Goal: Information Seeking & Learning: Compare options

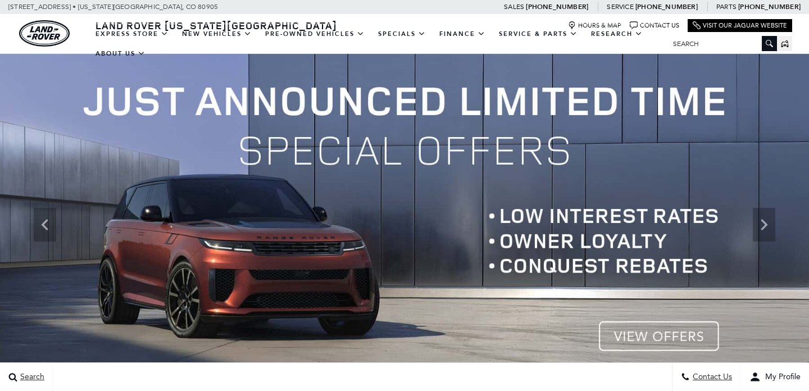
scroll to position [844, 0]
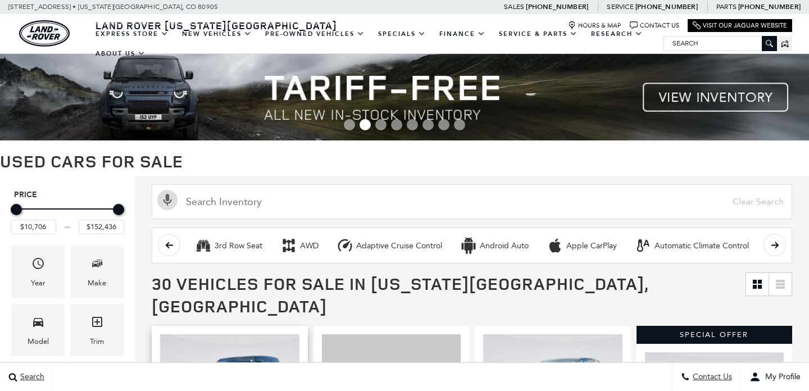
scroll to position [185, 0]
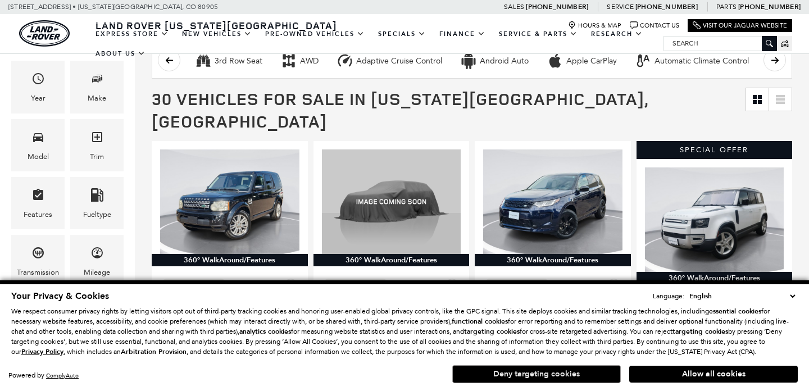
click at [588, 379] on button "Deny targeting cookies" at bounding box center [536, 374] width 169 height 18
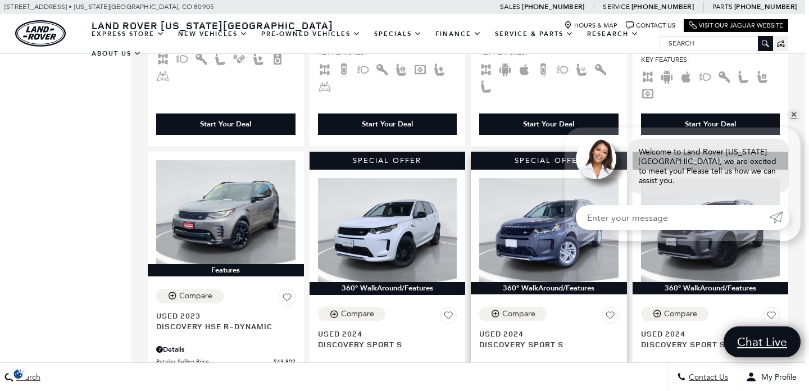
scroll to position [579, 4]
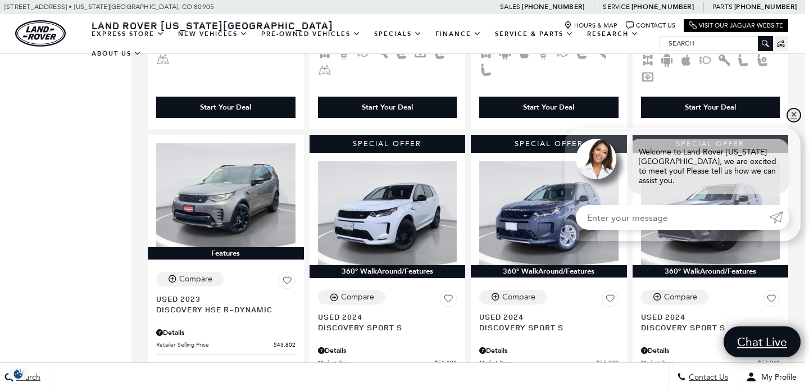
click at [793, 121] on link "✕" at bounding box center [793, 114] width 13 height 13
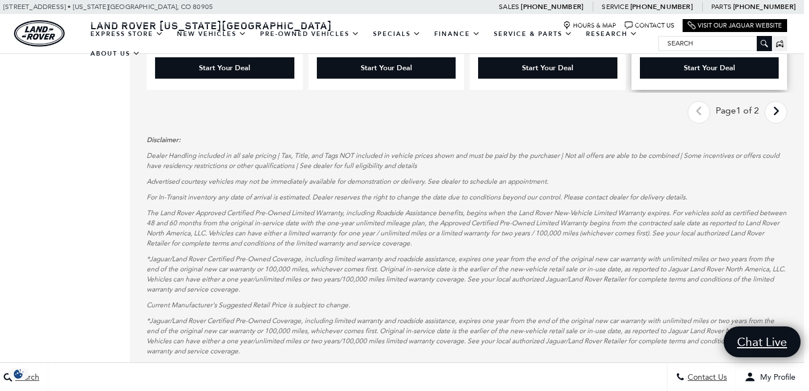
scroll to position [2230, 5]
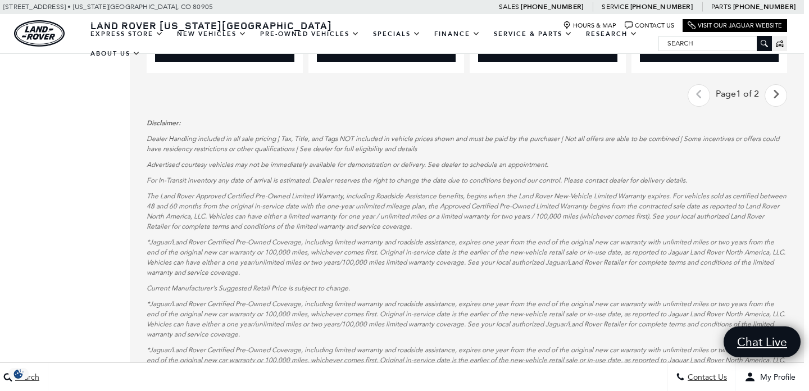
click at [779, 85] on icon "next page" at bounding box center [776, 94] width 7 height 18
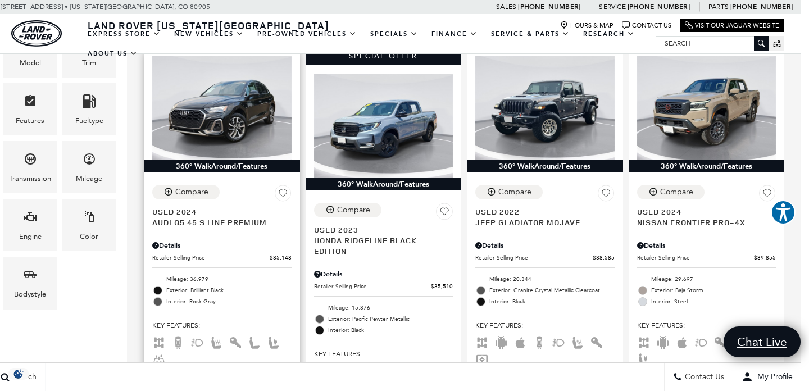
scroll to position [277, 8]
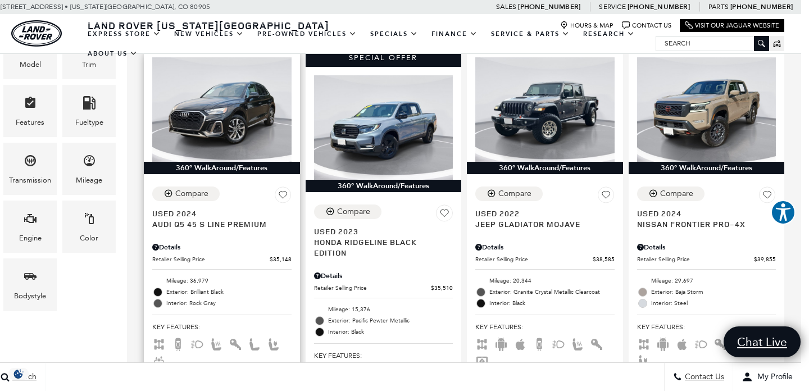
click at [255, 242] on div "Details" at bounding box center [221, 247] width 139 height 10
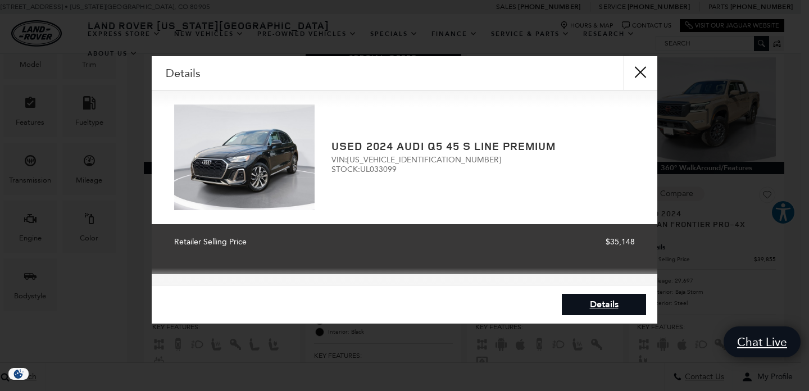
click at [640, 65] on button "close" at bounding box center [641, 73] width 34 height 34
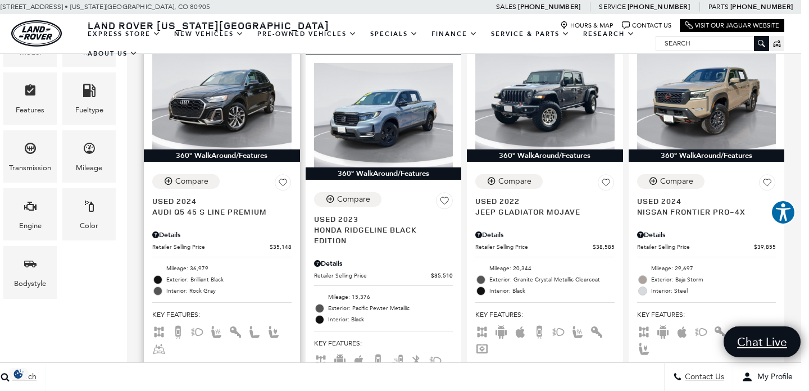
scroll to position [293, 8]
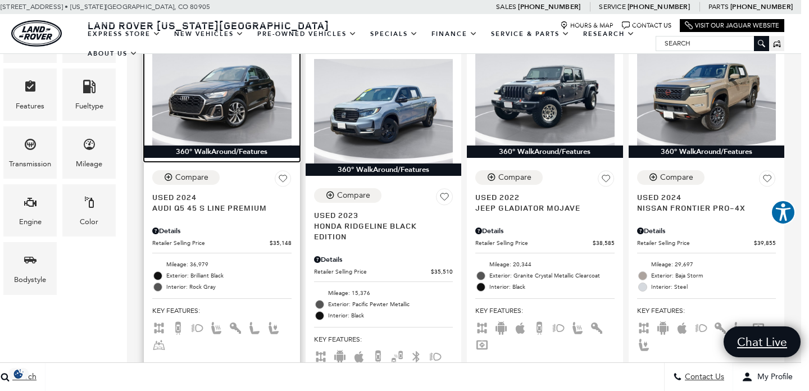
click at [221, 108] on img at bounding box center [221, 93] width 139 height 104
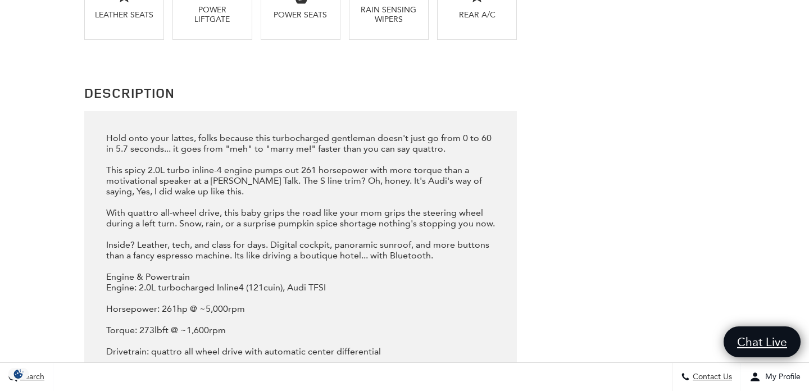
scroll to position [30, 0]
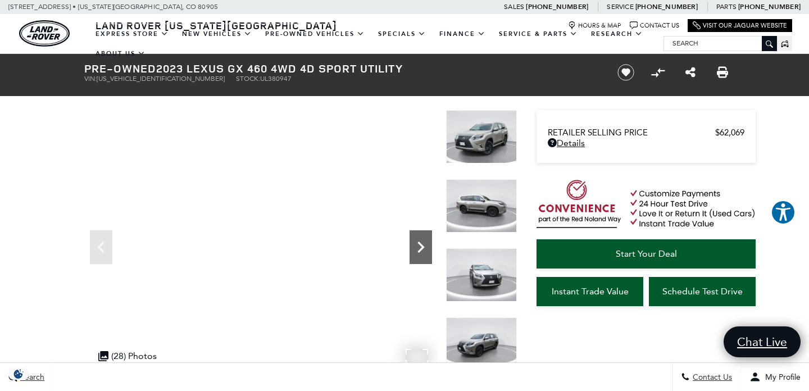
click at [420, 249] on icon "Next" at bounding box center [421, 247] width 22 height 22
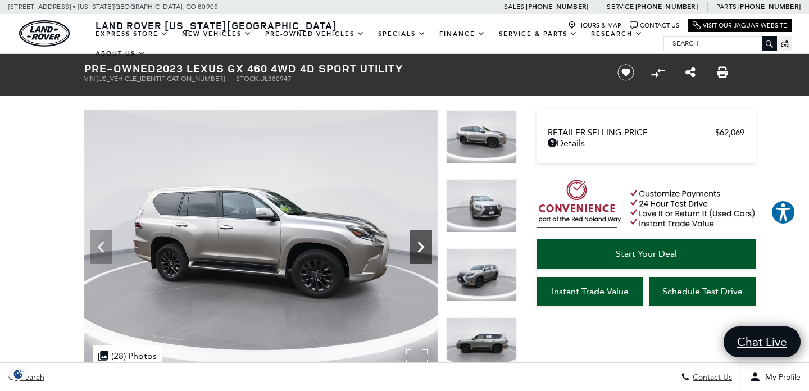
click at [420, 249] on icon "Next" at bounding box center [421, 247] width 22 height 22
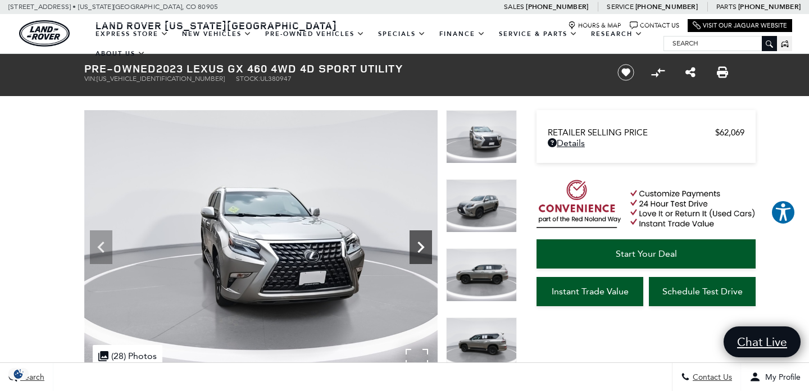
click at [419, 246] on icon "Next" at bounding box center [421, 247] width 22 height 22
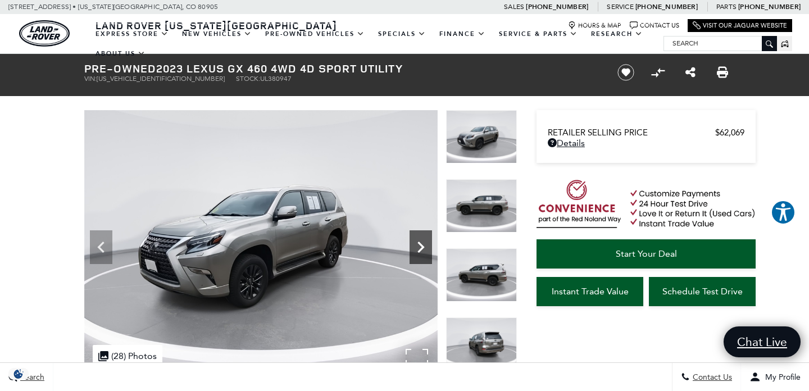
click at [419, 246] on icon "Next" at bounding box center [421, 247] width 22 height 22
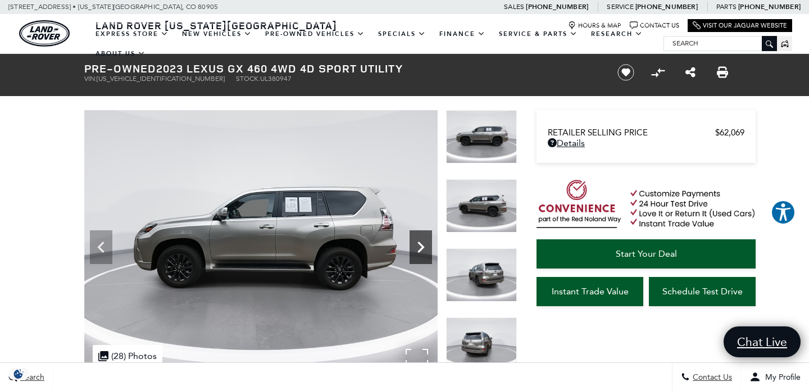
click at [419, 246] on icon "Next" at bounding box center [421, 247] width 22 height 22
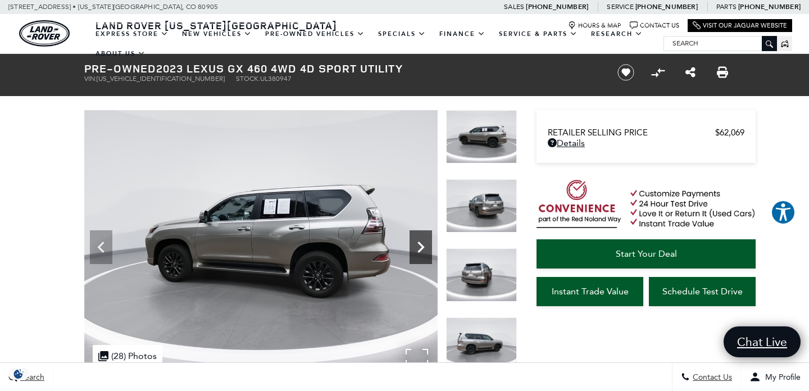
click at [419, 246] on icon "Next" at bounding box center [421, 247] width 22 height 22
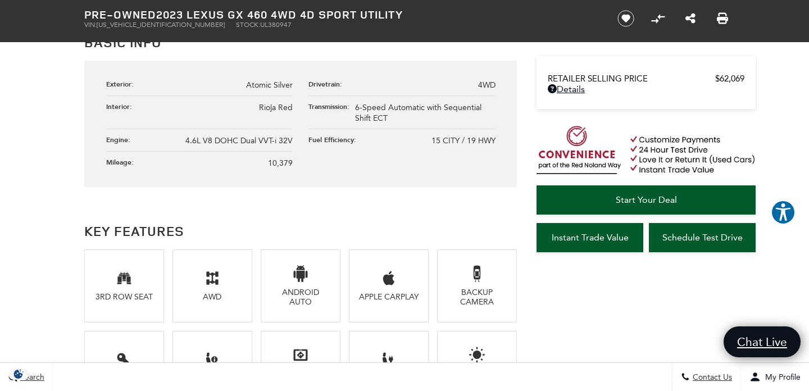
scroll to position [705, 0]
